Goal: Entertainment & Leisure: Consume media (video, audio)

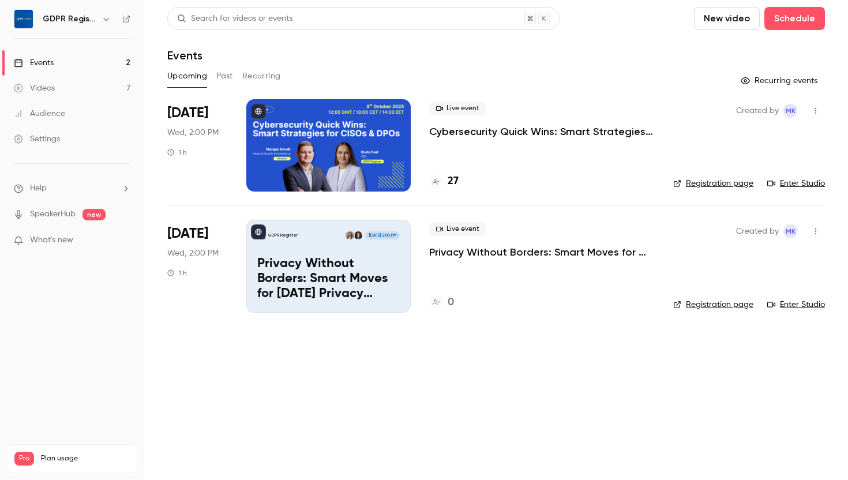
click at [227, 74] on button "Past" at bounding box center [224, 76] width 17 height 18
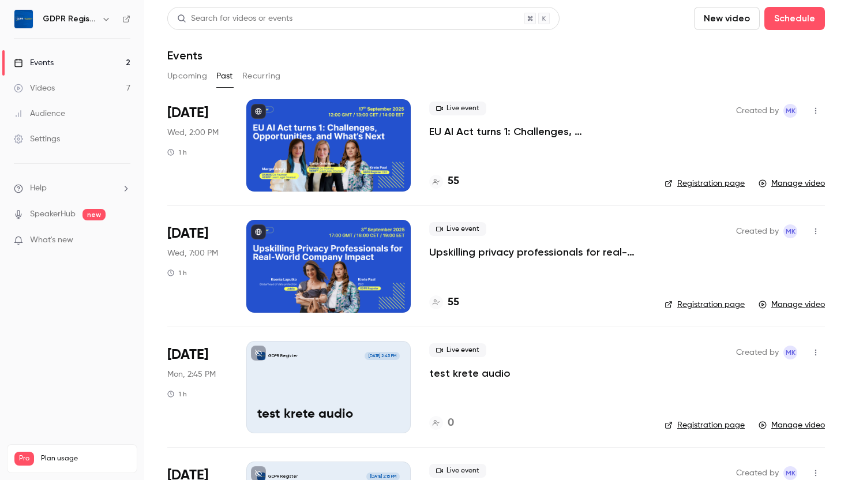
click at [515, 130] on p "EU AI Act turns 1: Challenges, Opportunities, and What’s Next" at bounding box center [537, 132] width 217 height 14
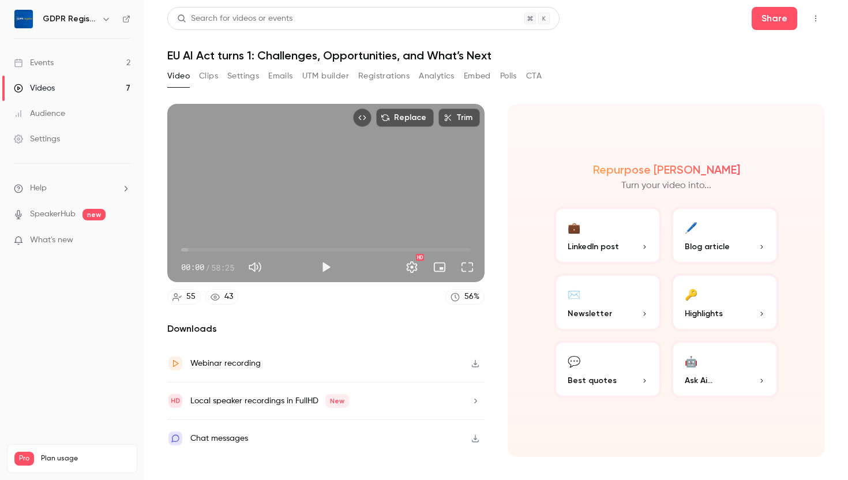
click at [474, 365] on icon "button" at bounding box center [475, 363] width 9 height 8
